Goal: Task Accomplishment & Management: Complete application form

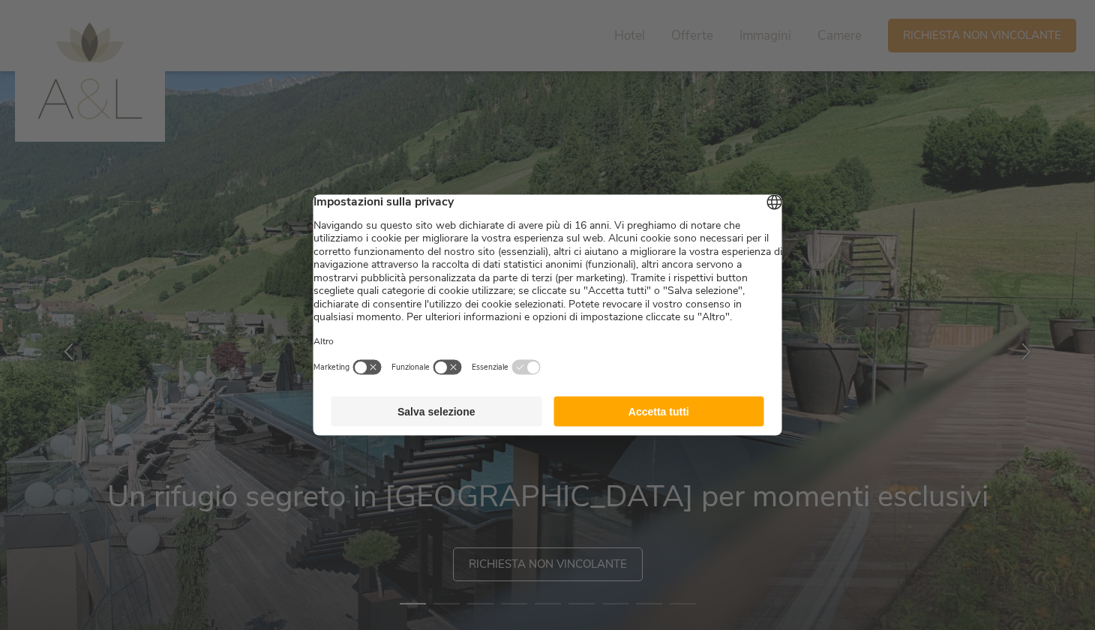
click at [651, 427] on button "Accetta tutti" at bounding box center [659, 412] width 211 height 30
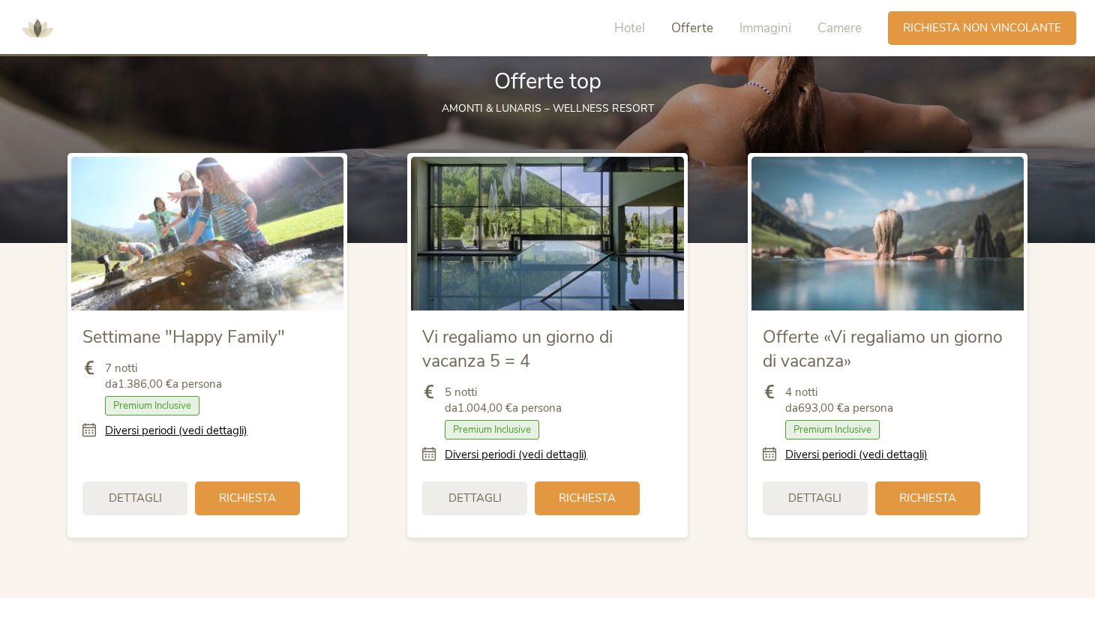
scroll to position [1839, 0]
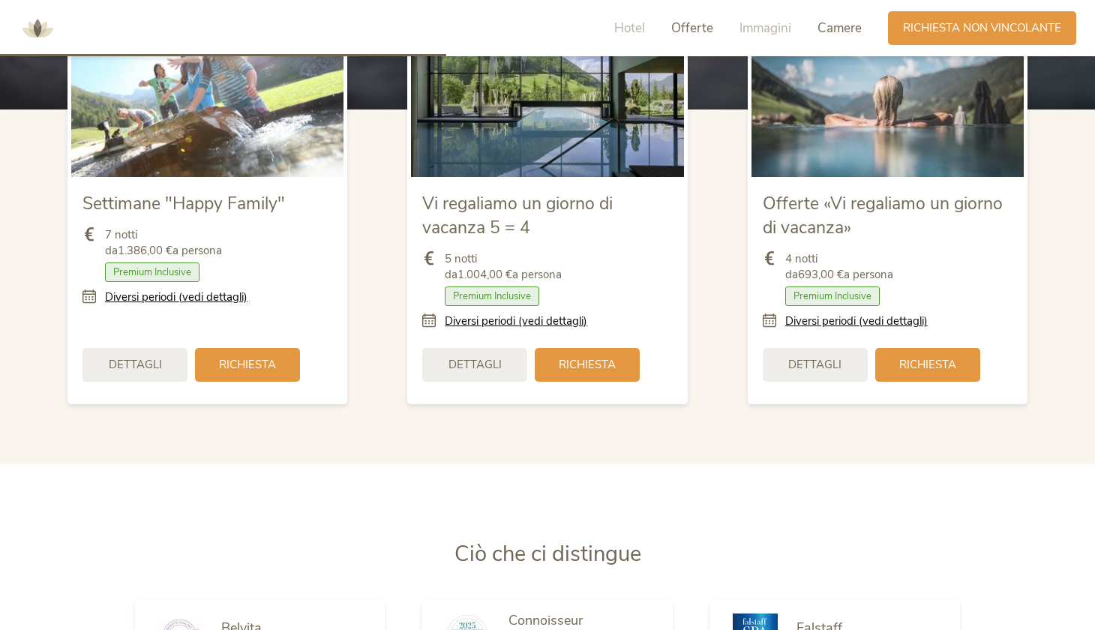
click at [853, 26] on span "Camere" at bounding box center [840, 28] width 44 height 17
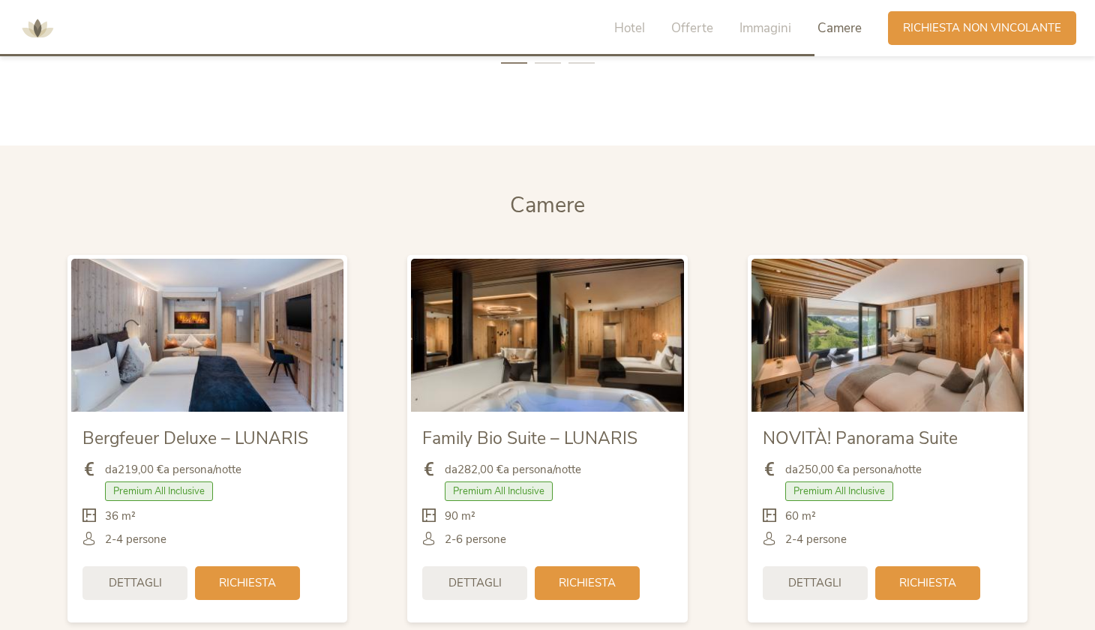
scroll to position [3507, 0]
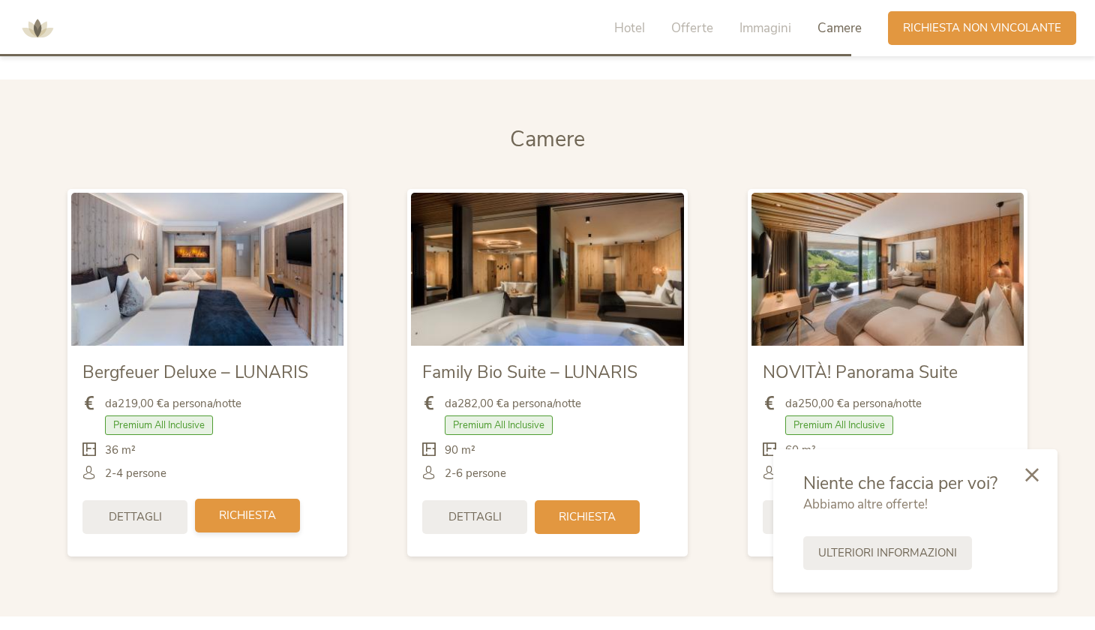
click at [240, 502] on div "Richiesta" at bounding box center [247, 516] width 105 height 34
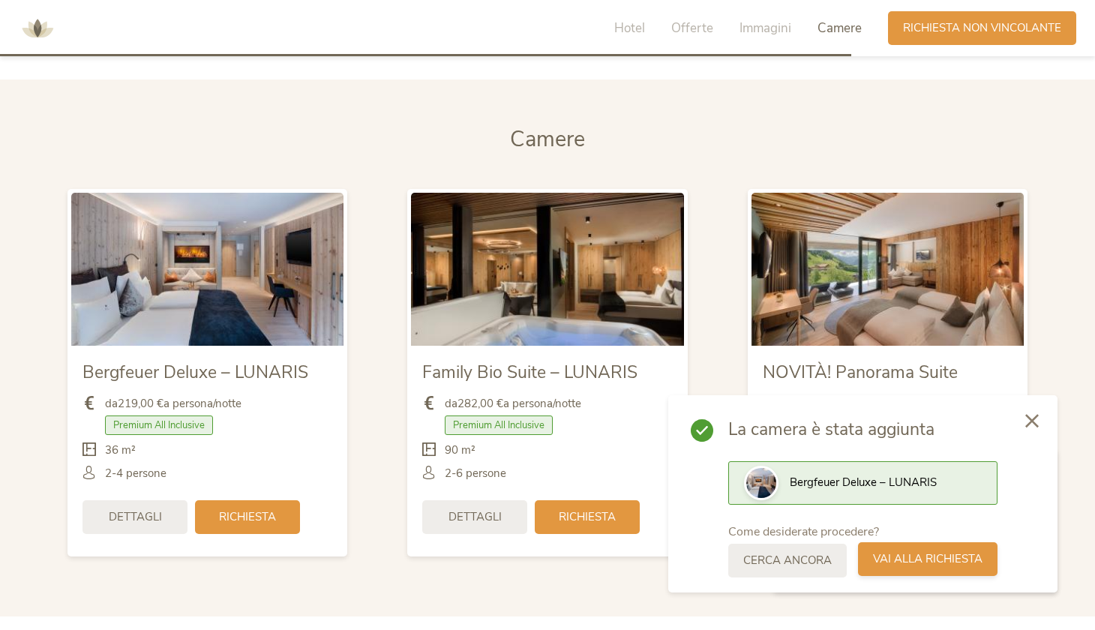
click at [900, 563] on span "Vai alla richiesta" at bounding box center [928, 559] width 110 height 16
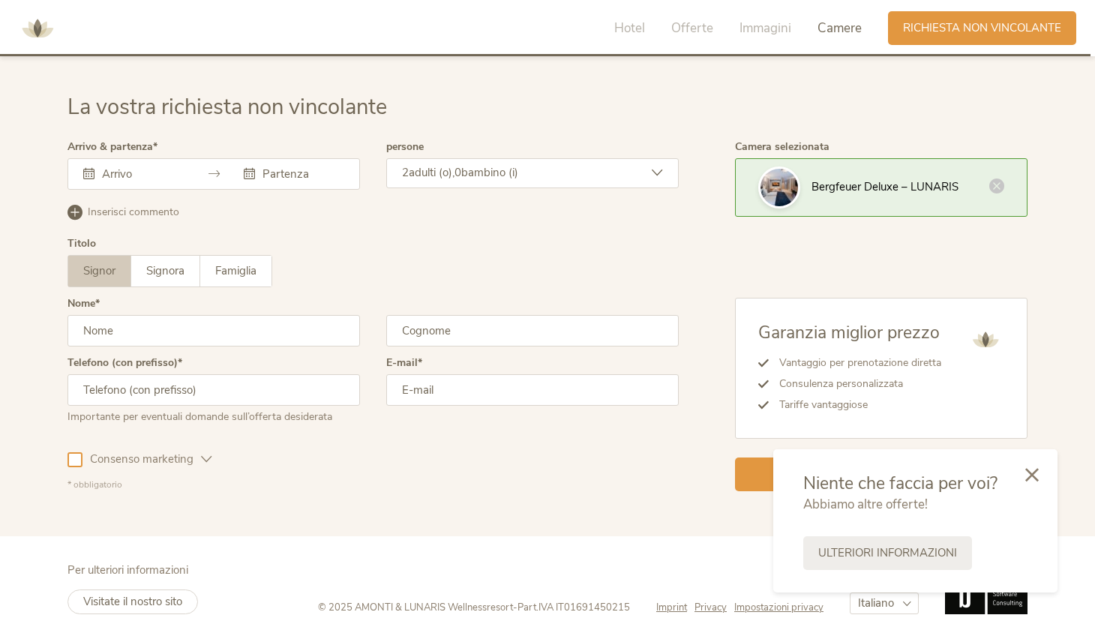
scroll to position [4513, 0]
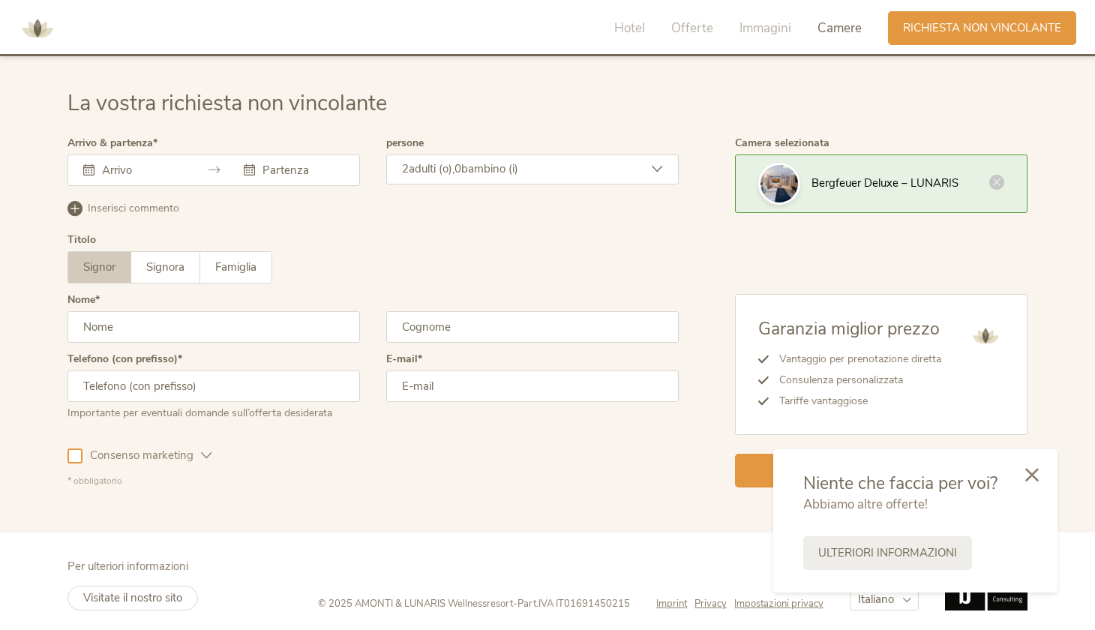
click at [130, 155] on div at bounding box center [214, 171] width 293 height 32
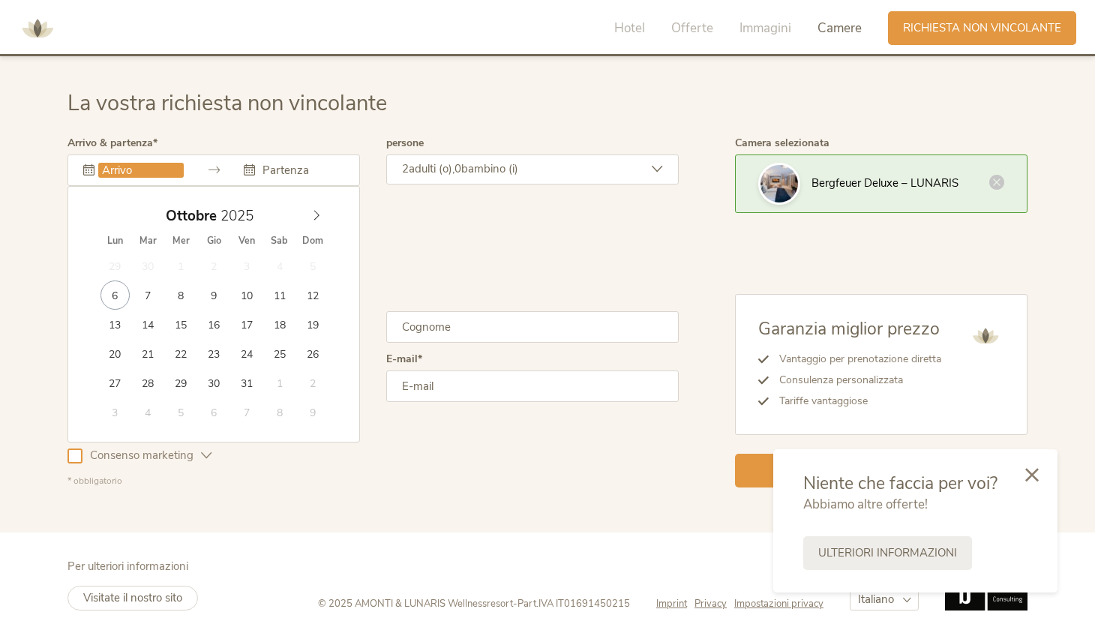
click at [127, 168] on input "text" at bounding box center [141, 170] width 86 height 15
click at [318, 211] on icon at bounding box center [316, 216] width 5 height 10
type input "[DATE]"
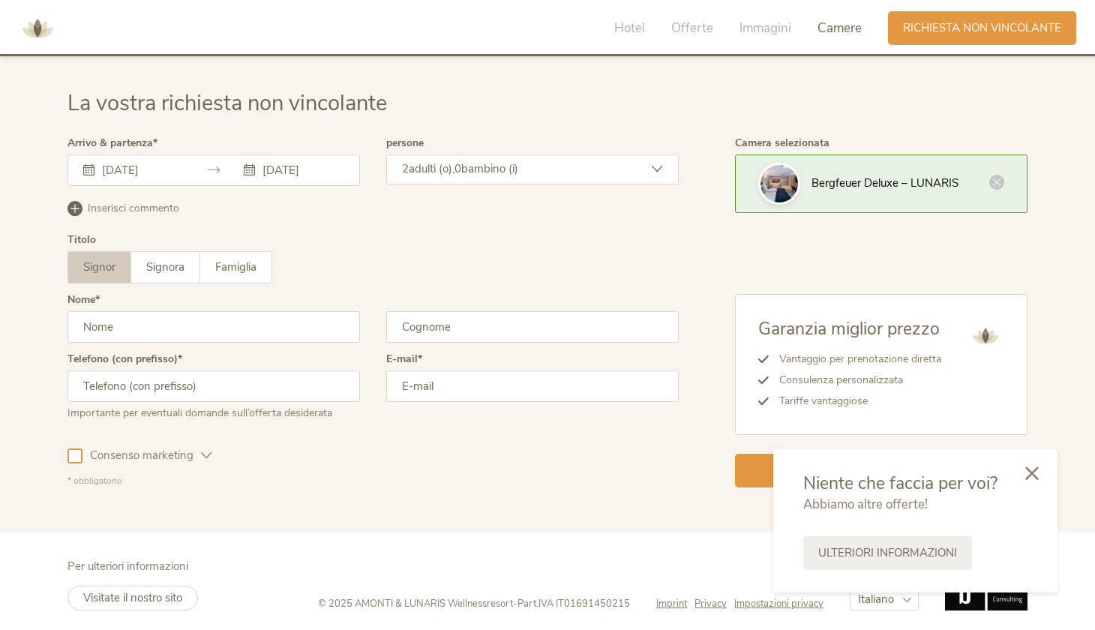
click at [1042, 473] on div at bounding box center [1032, 474] width 51 height 53
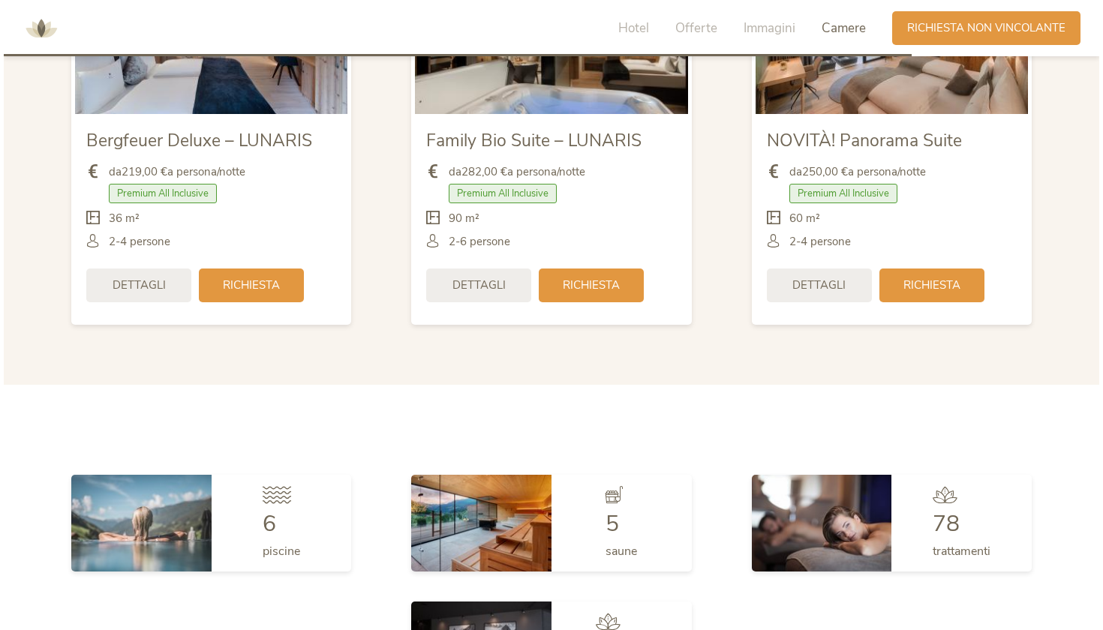
scroll to position [3735, 0]
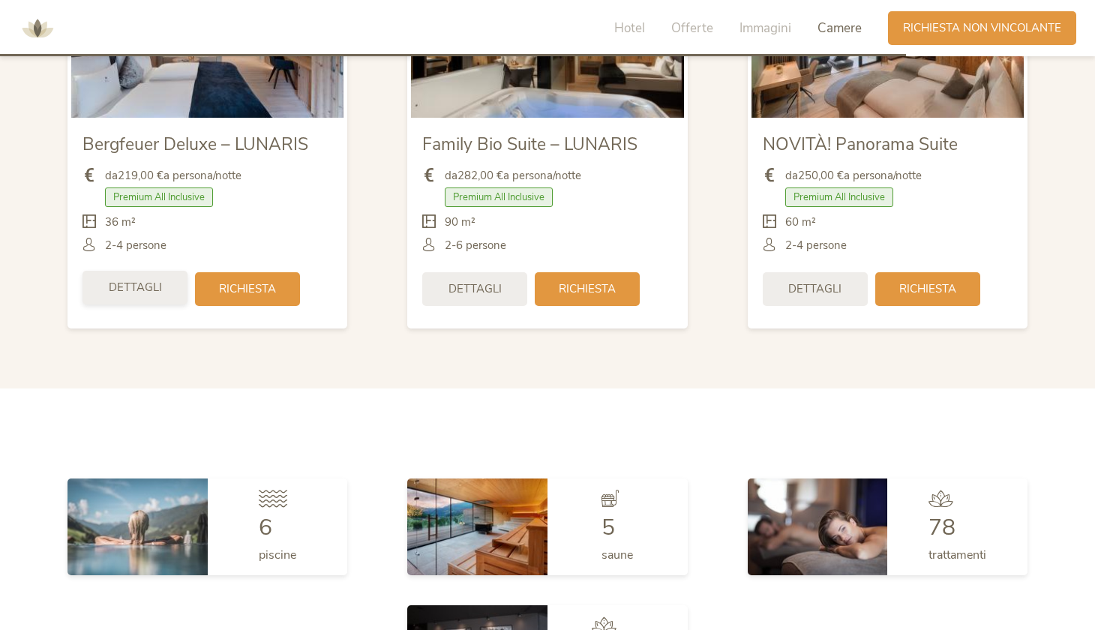
click at [130, 288] on span "Dettagli" at bounding box center [135, 288] width 53 height 16
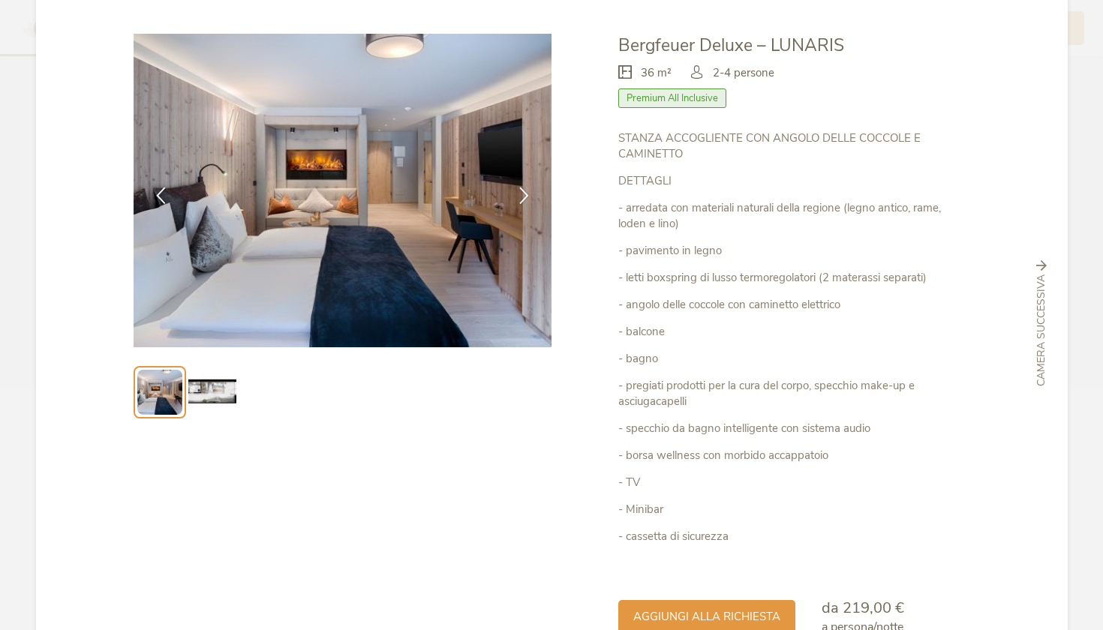
scroll to position [65, 0]
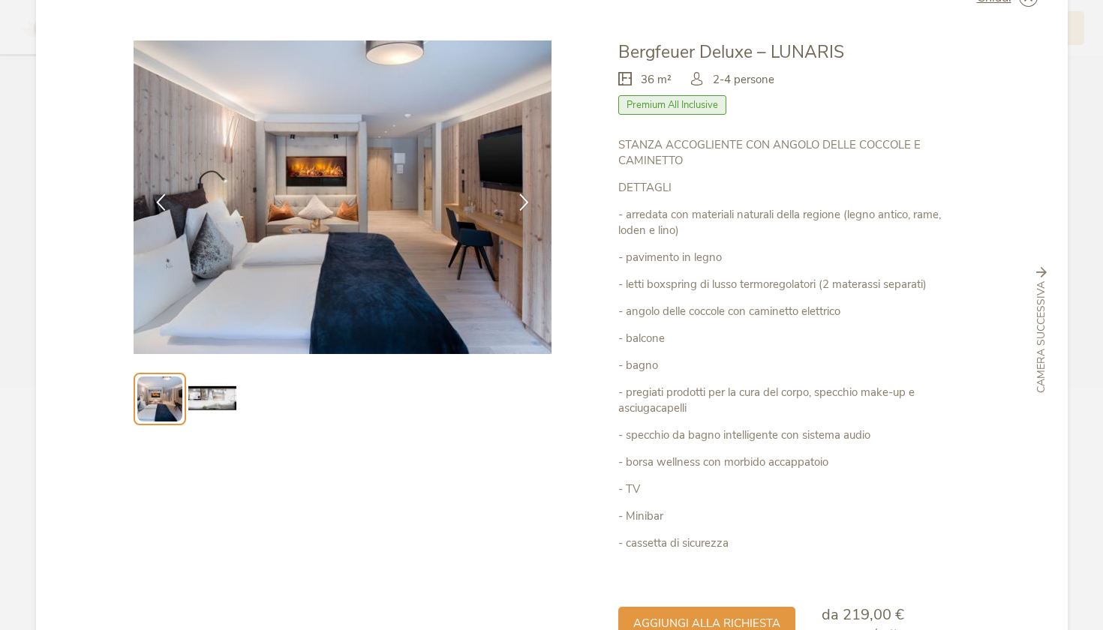
click at [198, 406] on img at bounding box center [212, 399] width 48 height 48
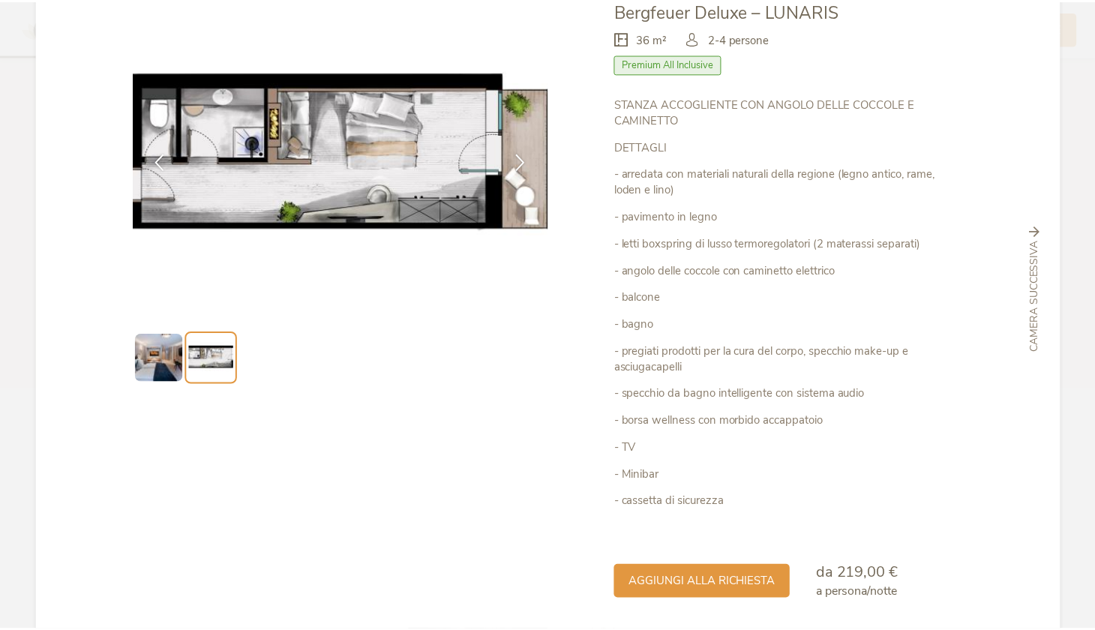
scroll to position [159, 0]
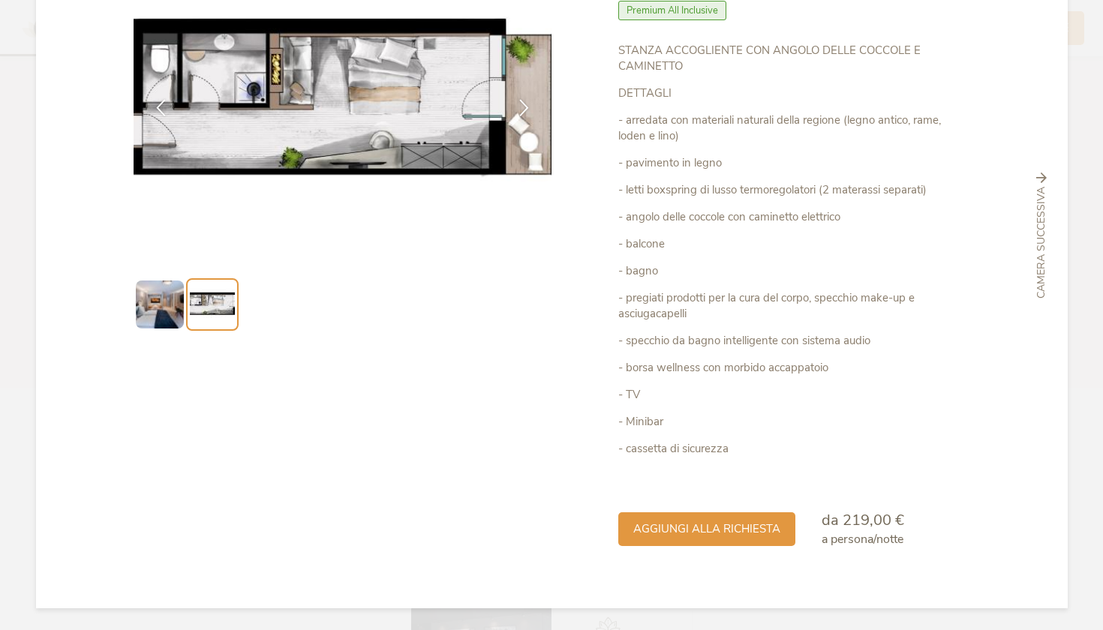
click at [1079, 189] on div "Chiudi Bergfeuer Deluxe – LUNARIS Premium All Inclusive" at bounding box center [551, 315] width 1103 height 630
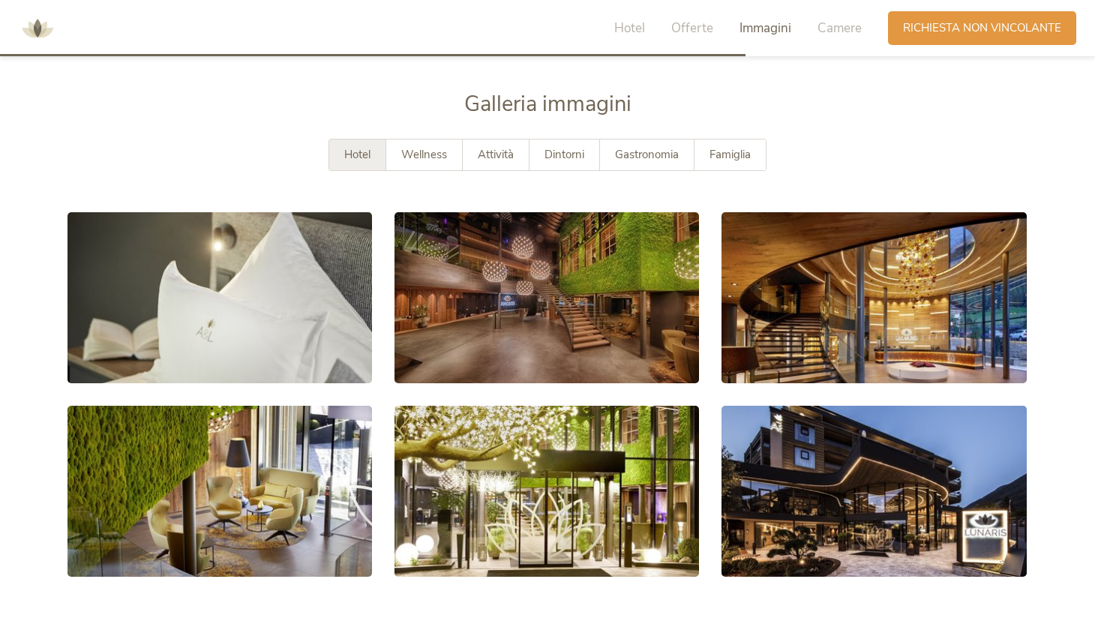
scroll to position [2568, 0]
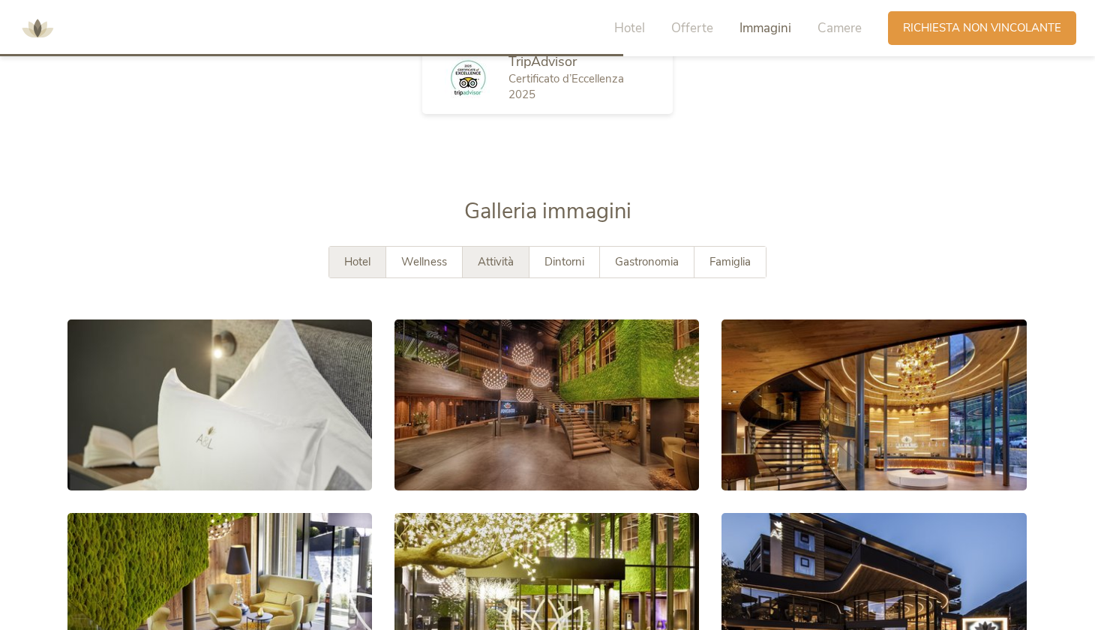
click at [492, 267] on div "Attività" at bounding box center [496, 262] width 67 height 31
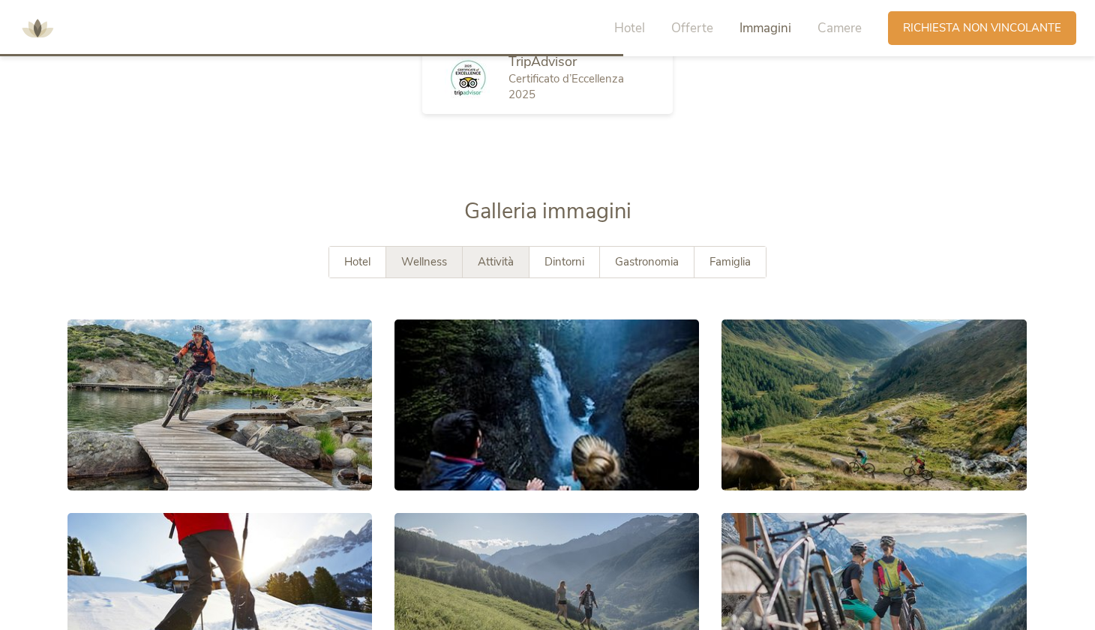
click at [431, 260] on span "Wellness" at bounding box center [424, 261] width 46 height 15
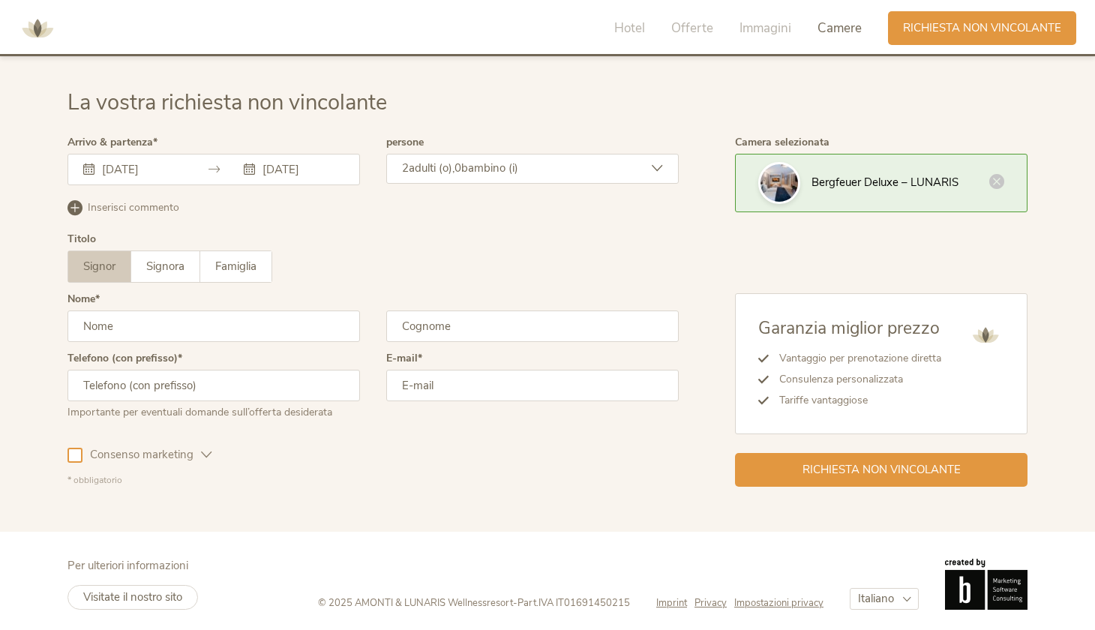
scroll to position [4562, 0]
click at [125, 210] on div "Inserisci commento Elimina commento" at bounding box center [373, 206] width 611 height 19
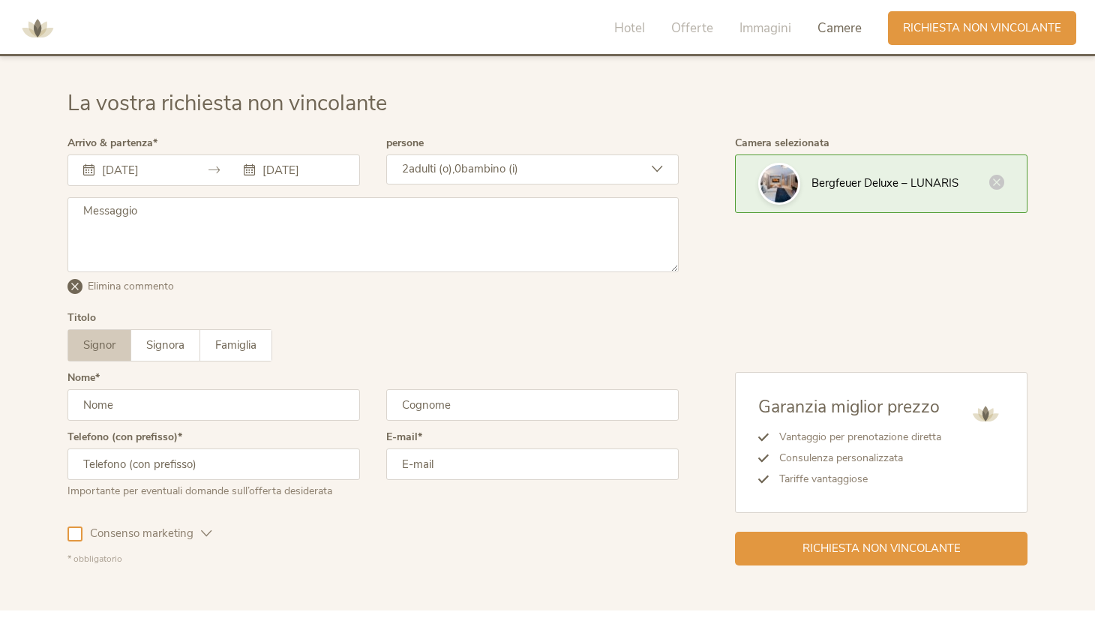
click at [125, 221] on textarea at bounding box center [373, 234] width 611 height 75
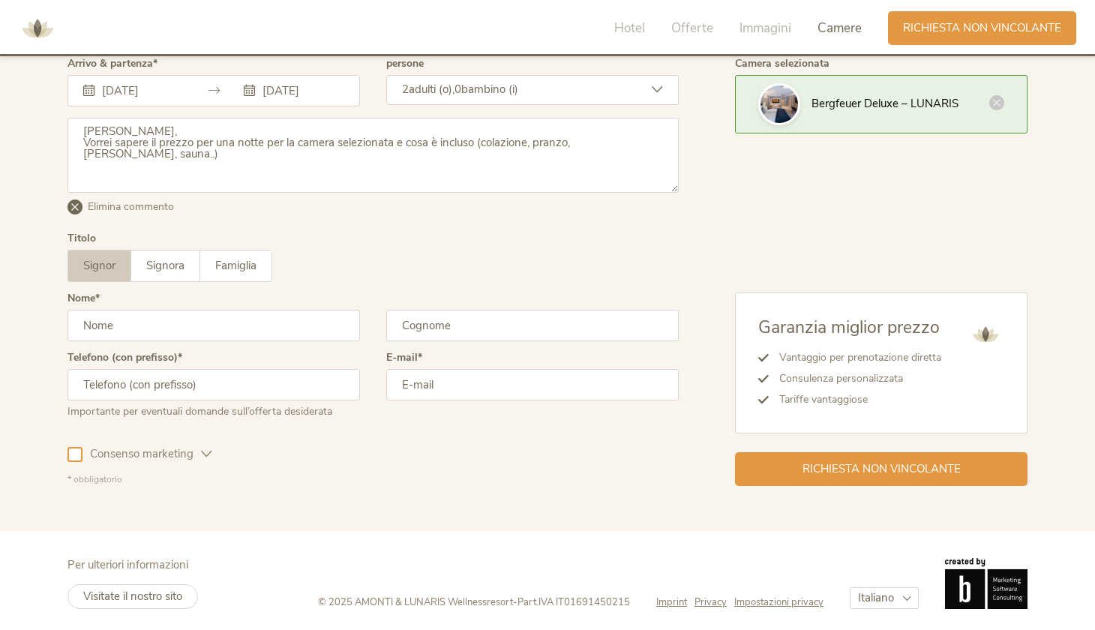
type textarea "[PERSON_NAME], Vorrei sapere il prezzo per una notte per la camera selezionata …"
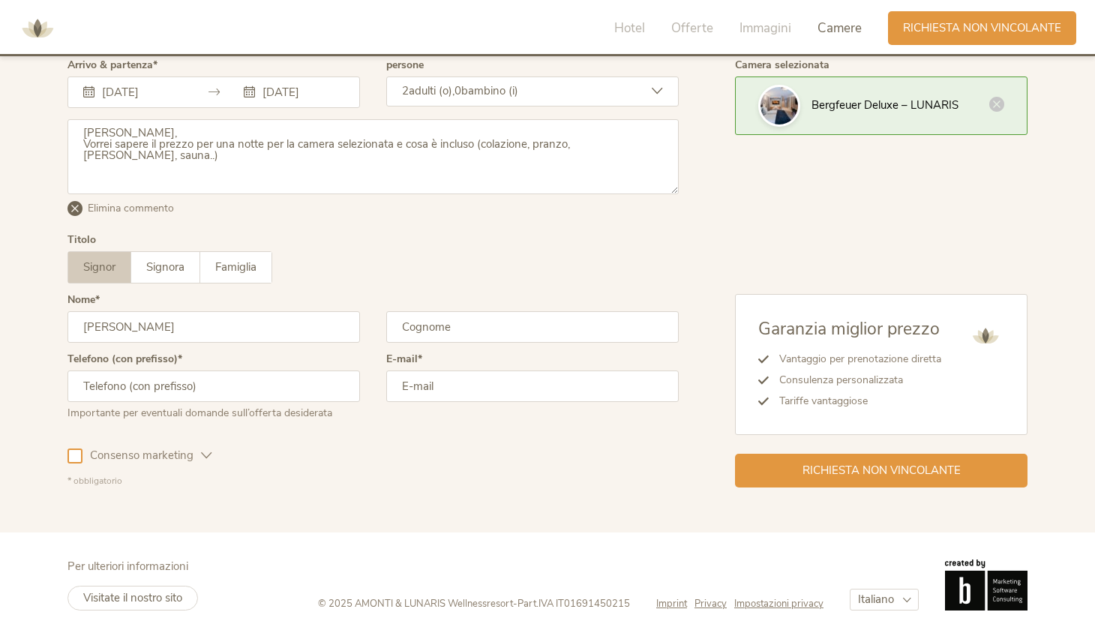
type input "[PERSON_NAME]"
type input "3669"
type input "3669507904"
type input "[EMAIL_ADDRESS][DOMAIN_NAME]"
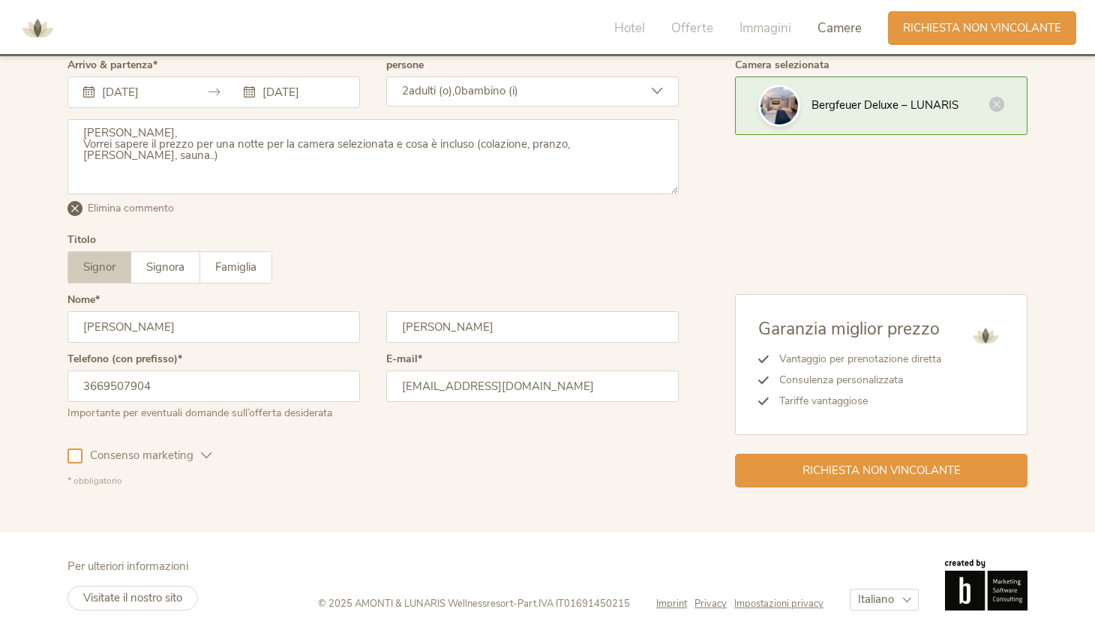
click at [81, 454] on div at bounding box center [75, 456] width 15 height 15
click at [168, 269] on span "Signora" at bounding box center [165, 267] width 38 height 15
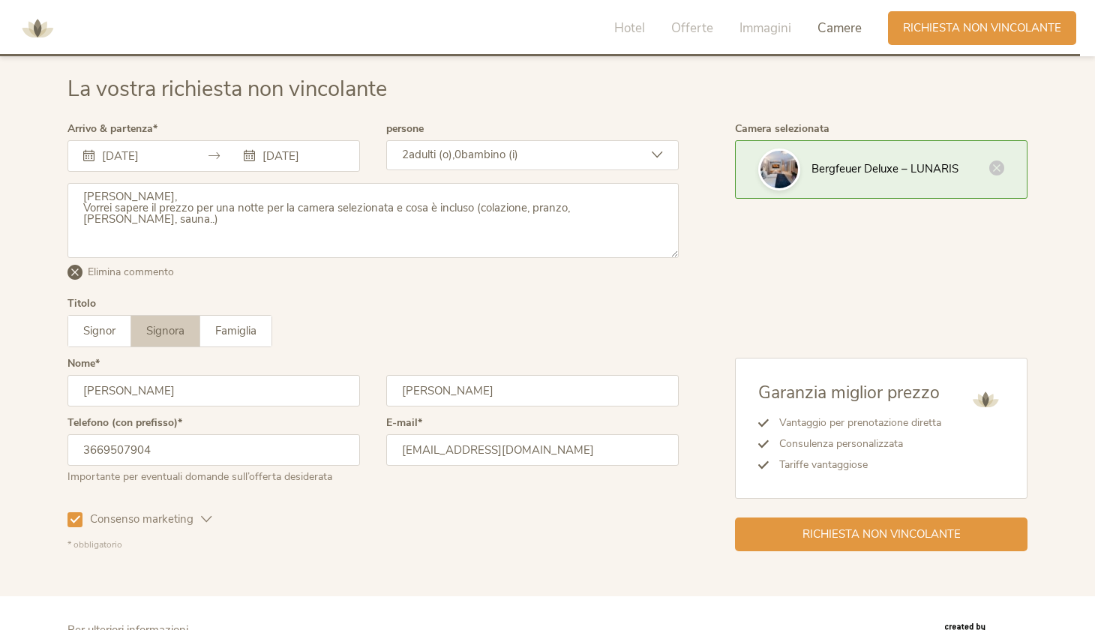
scroll to position [4577, 0]
click at [646, 200] on textarea "[PERSON_NAME], Vorrei sapere il prezzo per una notte per la camera selezionata …" at bounding box center [373, 219] width 611 height 75
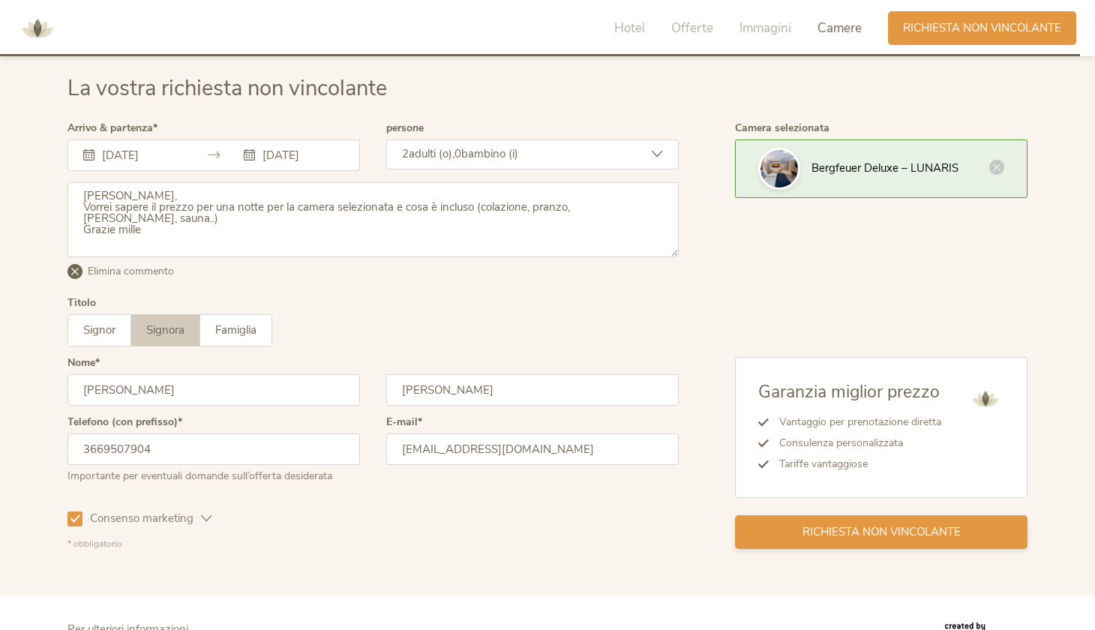
type textarea "[PERSON_NAME], Vorrei sapere il prezzo per una notte per la camera selezionata …"
click at [927, 524] on span "Richiesta non vincolante" at bounding box center [882, 532] width 158 height 16
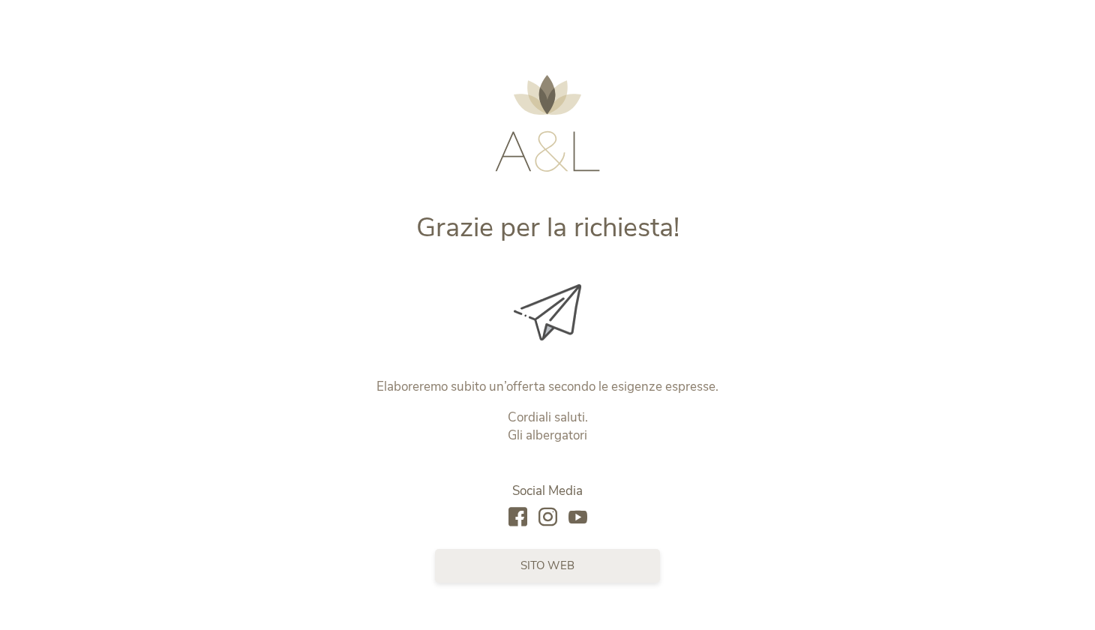
click at [504, 573] on link "sito web" at bounding box center [547, 566] width 225 height 34
